Goal: Task Accomplishment & Management: Complete application form

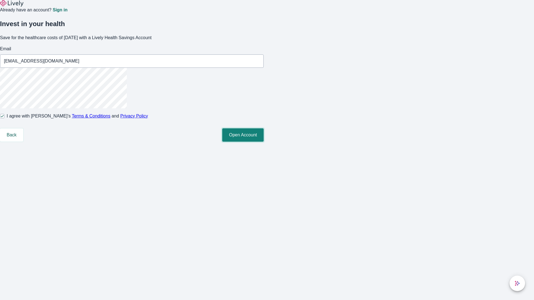
click at [264, 142] on button "Open Account" at bounding box center [242, 134] width 41 height 13
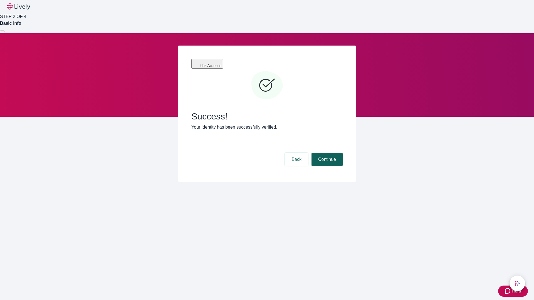
click at [326, 153] on button "Continue" at bounding box center [326, 159] width 31 height 13
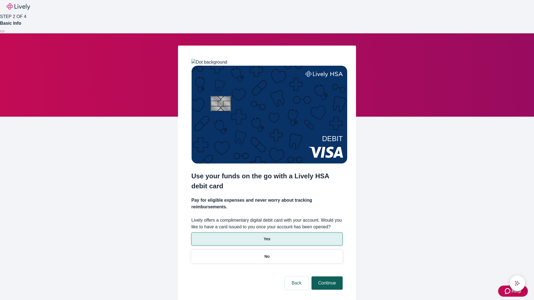
click at [267, 254] on p "No" at bounding box center [266, 257] width 5 height 6
click at [326, 277] on button "Continue" at bounding box center [326, 283] width 31 height 13
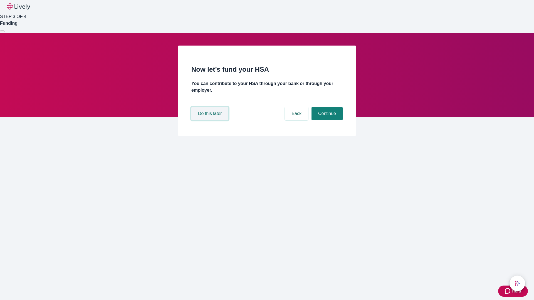
click at [211, 120] on button "Do this later" at bounding box center [209, 113] width 37 height 13
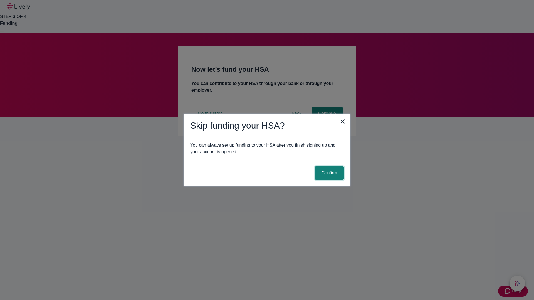
click at [328, 173] on button "Confirm" at bounding box center [329, 173] width 29 height 13
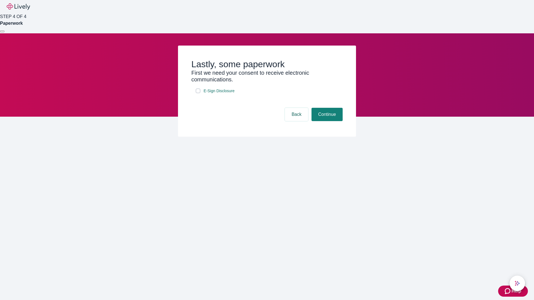
click at [198, 93] on input "E-Sign Disclosure" at bounding box center [198, 91] width 4 height 4
checkbox input "true"
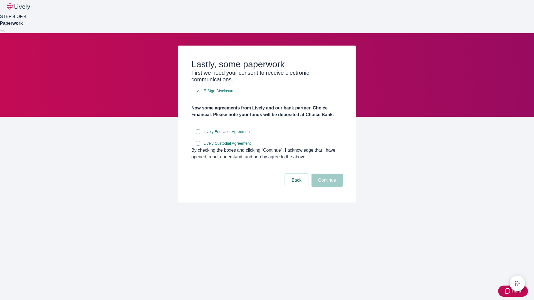
click at [198, 134] on input "Lively End User Agreement" at bounding box center [198, 132] width 4 height 4
checkbox input "true"
click at [198, 146] on input "Lively Custodial Agreement" at bounding box center [198, 143] width 4 height 4
checkbox input "true"
click at [326, 187] on button "Continue" at bounding box center [326, 180] width 31 height 13
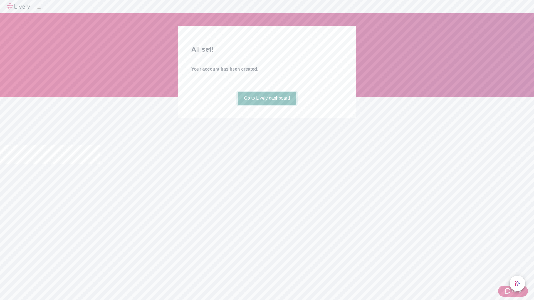
click at [267, 105] on link "Go to Lively dashboard" at bounding box center [266, 98] width 59 height 13
